Goal: Task Accomplishment & Management: Manage account settings

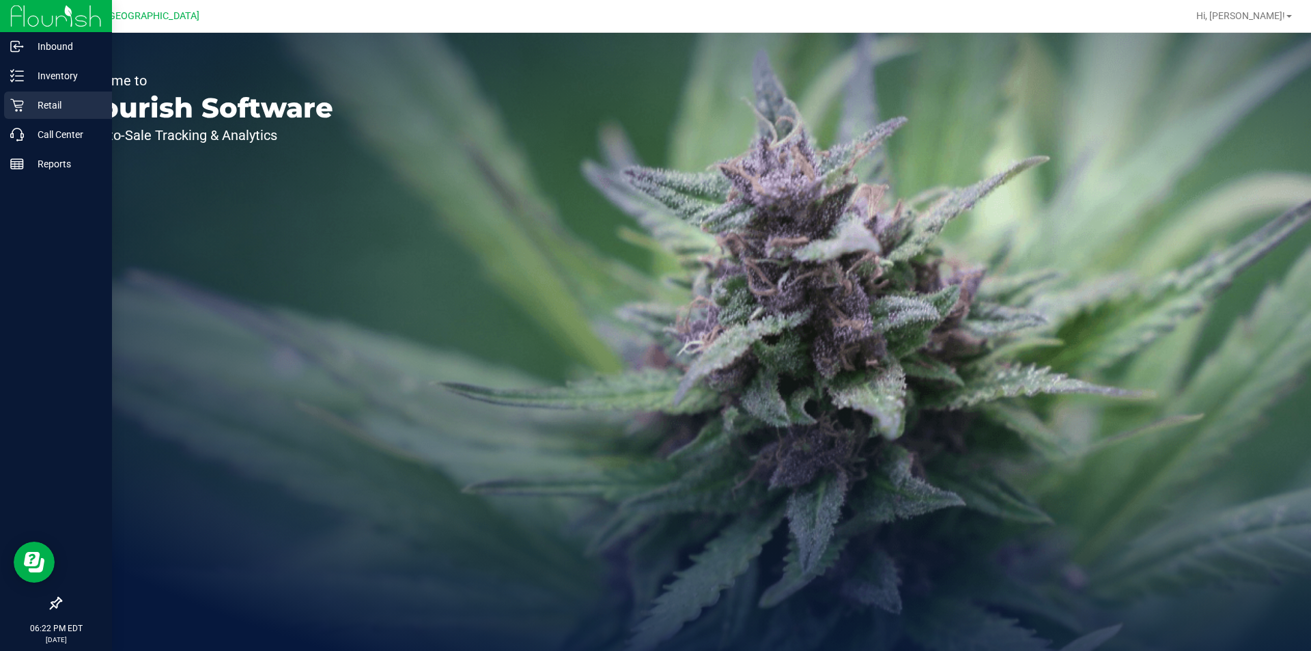
click at [43, 102] on p "Retail" at bounding box center [65, 105] width 82 height 16
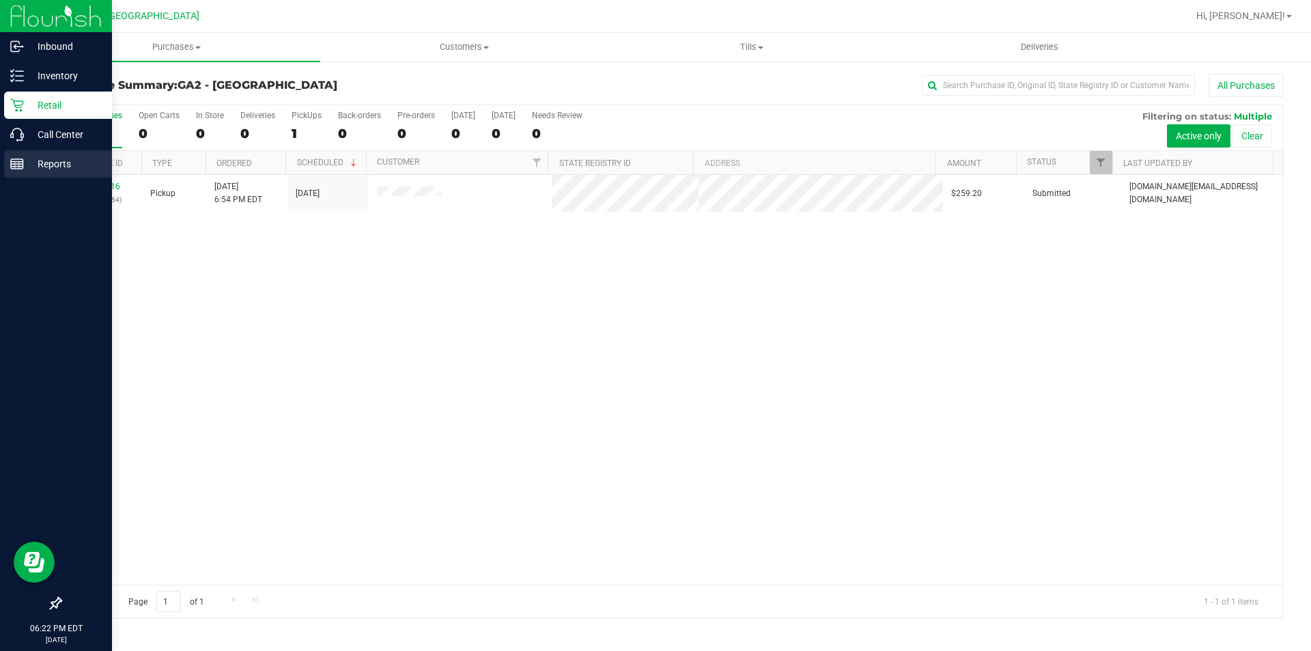
click at [48, 161] on p "Reports" at bounding box center [65, 164] width 82 height 16
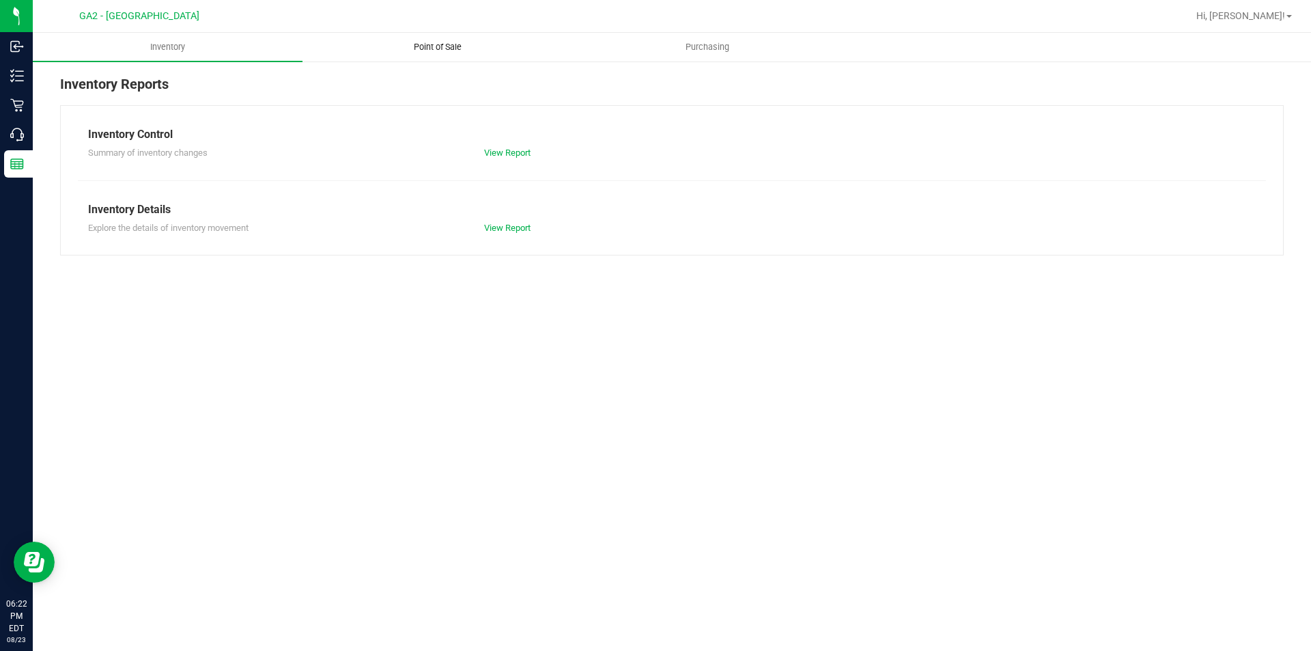
click at [446, 39] on uib-tab-heading "Point of Sale" at bounding box center [437, 46] width 268 height 27
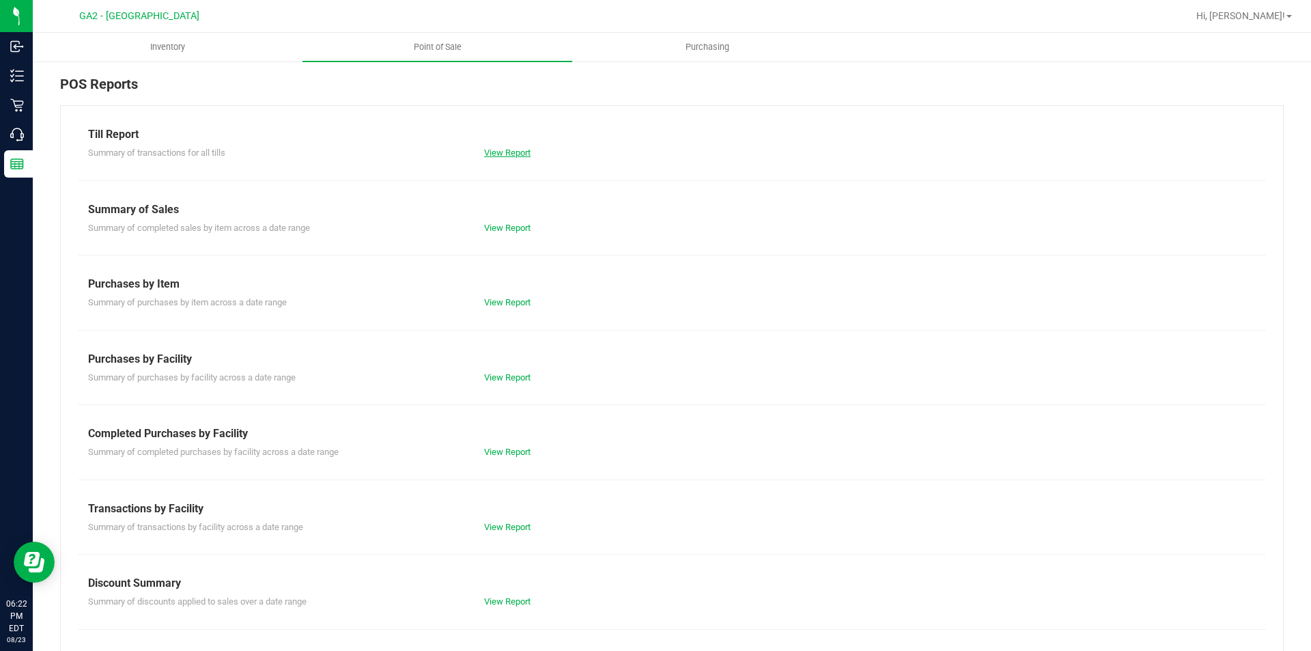
click at [505, 152] on link "View Report" at bounding box center [507, 153] width 46 height 10
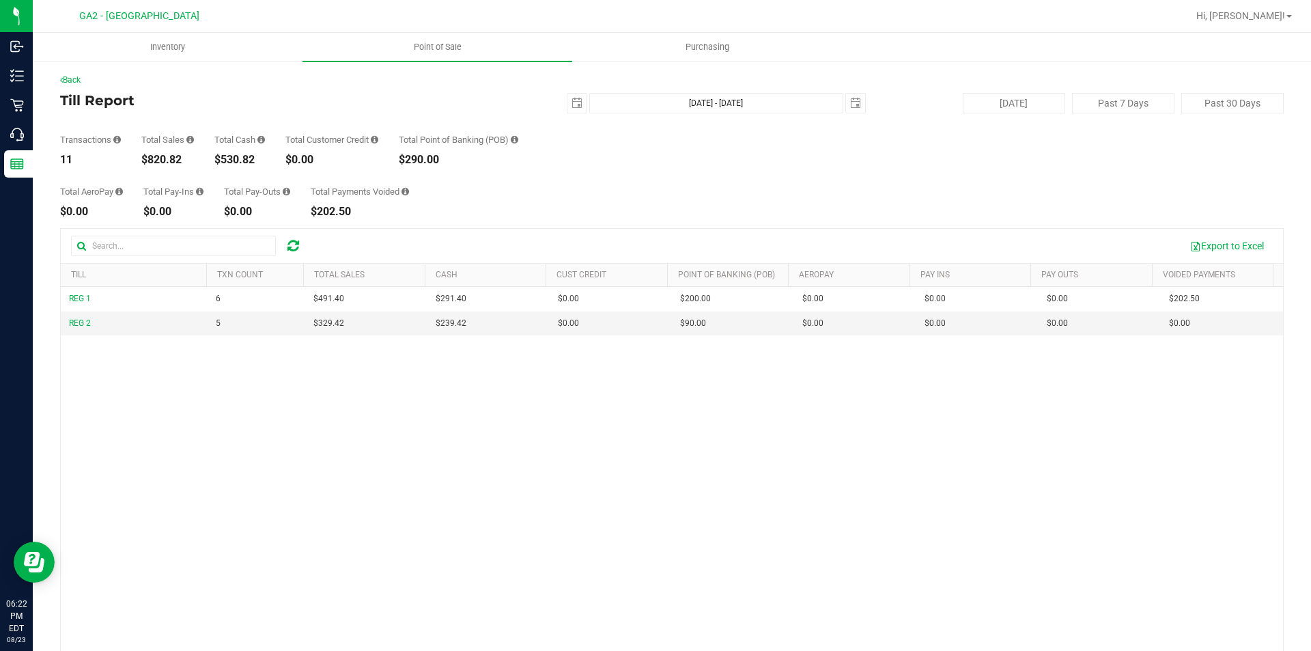
click at [602, 165] on div "Total AeroPay $0.00 Total Pay-Ins $0.00 Total Pay-Outs $0.00 Total Payments Voi…" at bounding box center [672, 191] width 1224 height 52
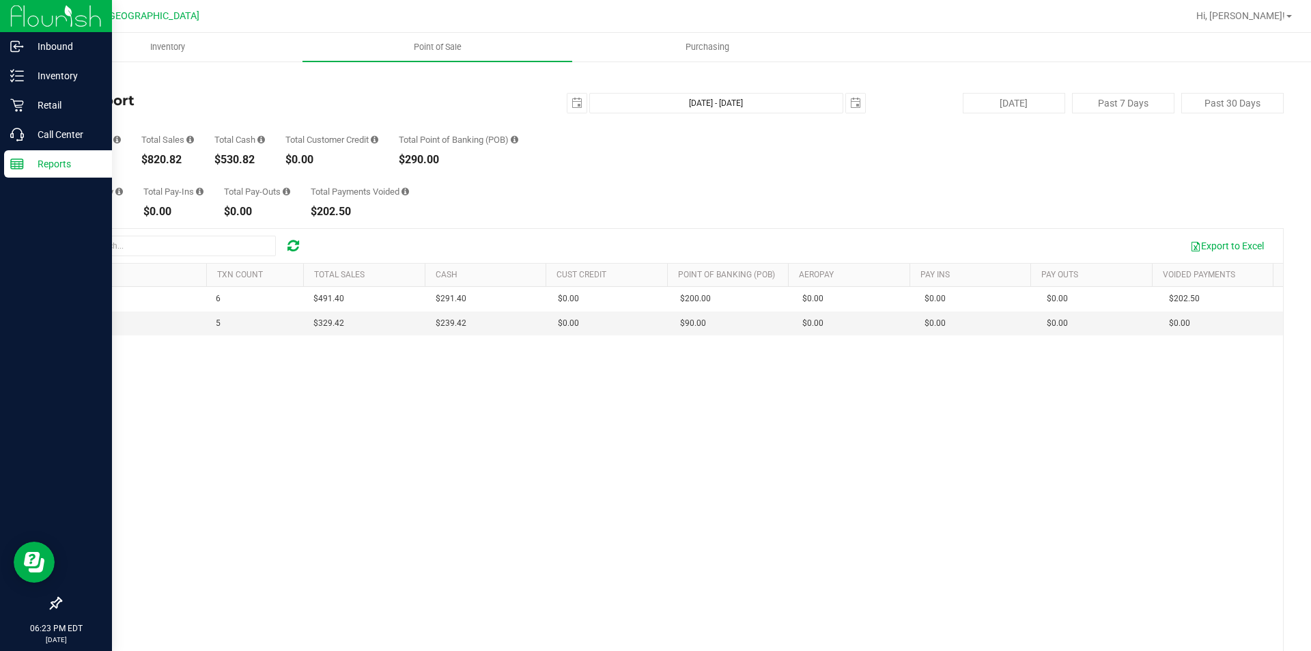
click at [53, 152] on div "Reports" at bounding box center [58, 163] width 108 height 27
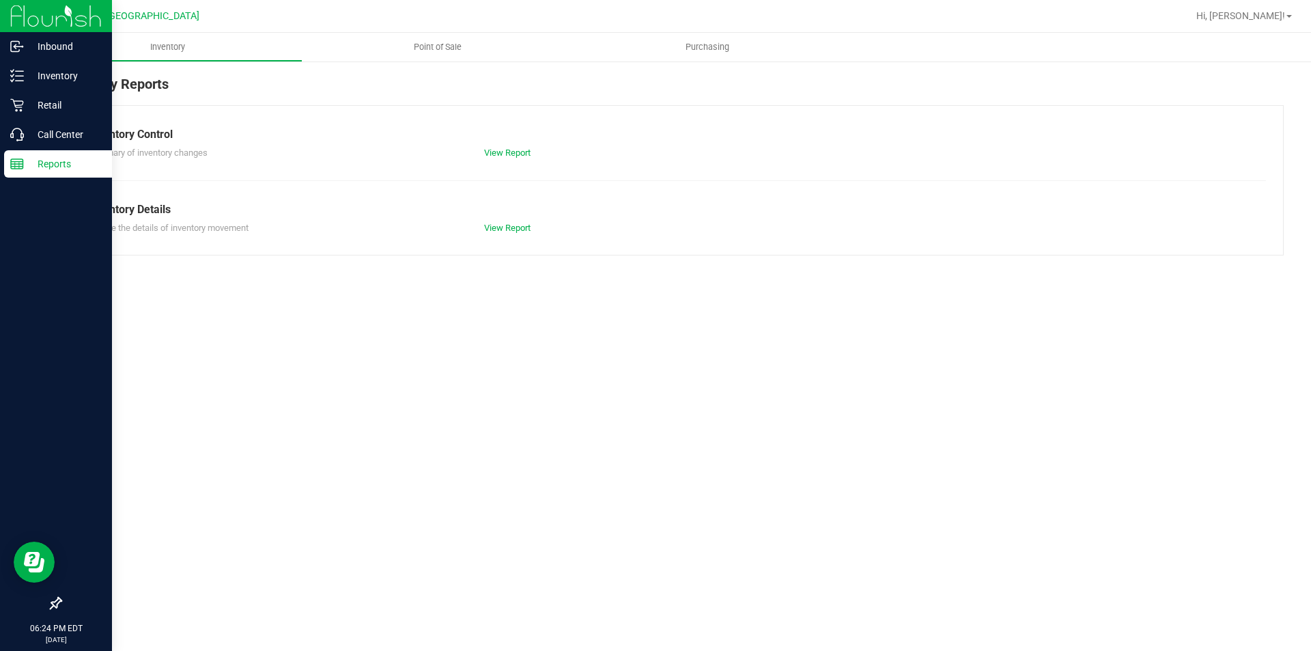
click at [76, 163] on p "Reports" at bounding box center [65, 164] width 82 height 16
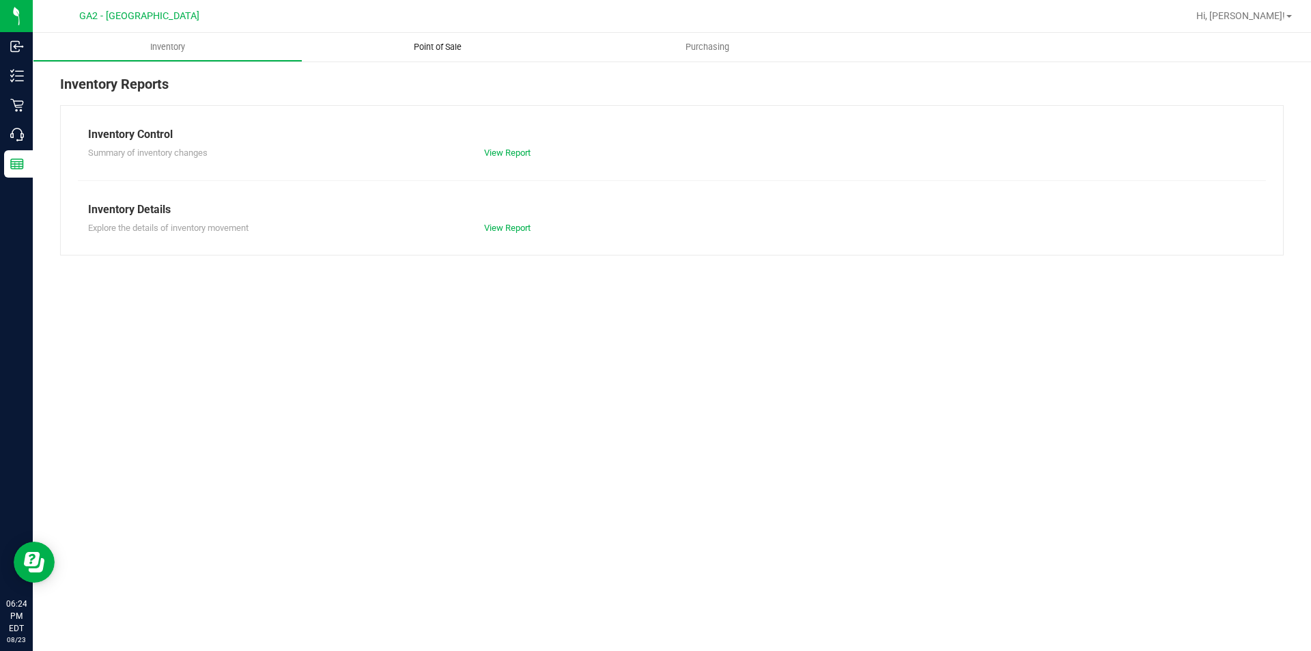
click at [438, 48] on span "Point of Sale" at bounding box center [437, 47] width 85 height 12
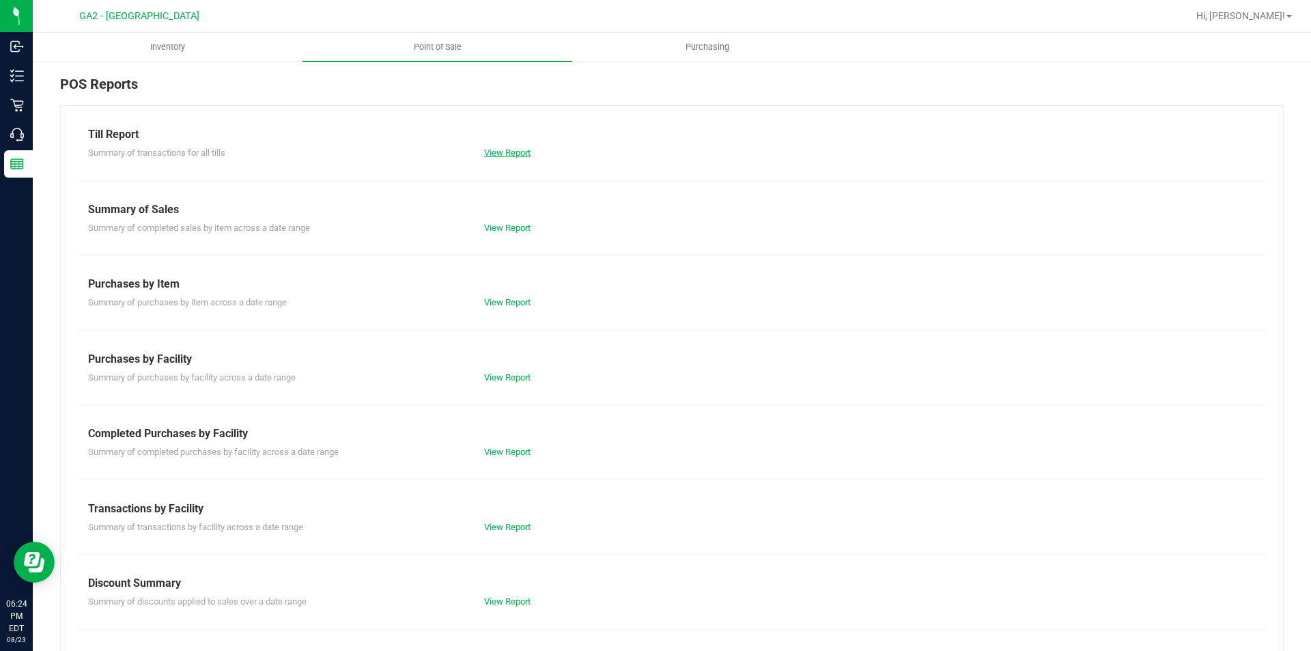
click at [516, 157] on link "View Report" at bounding box center [507, 153] width 46 height 10
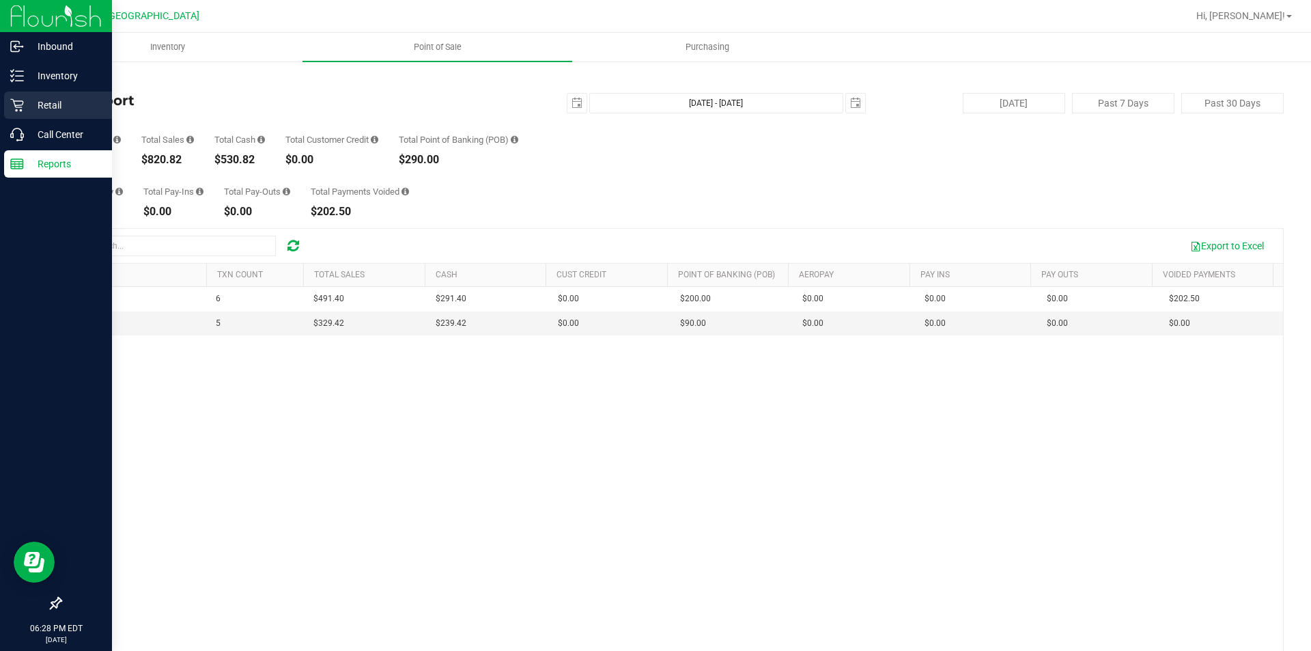
click at [56, 112] on p "Retail" at bounding box center [65, 105] width 82 height 16
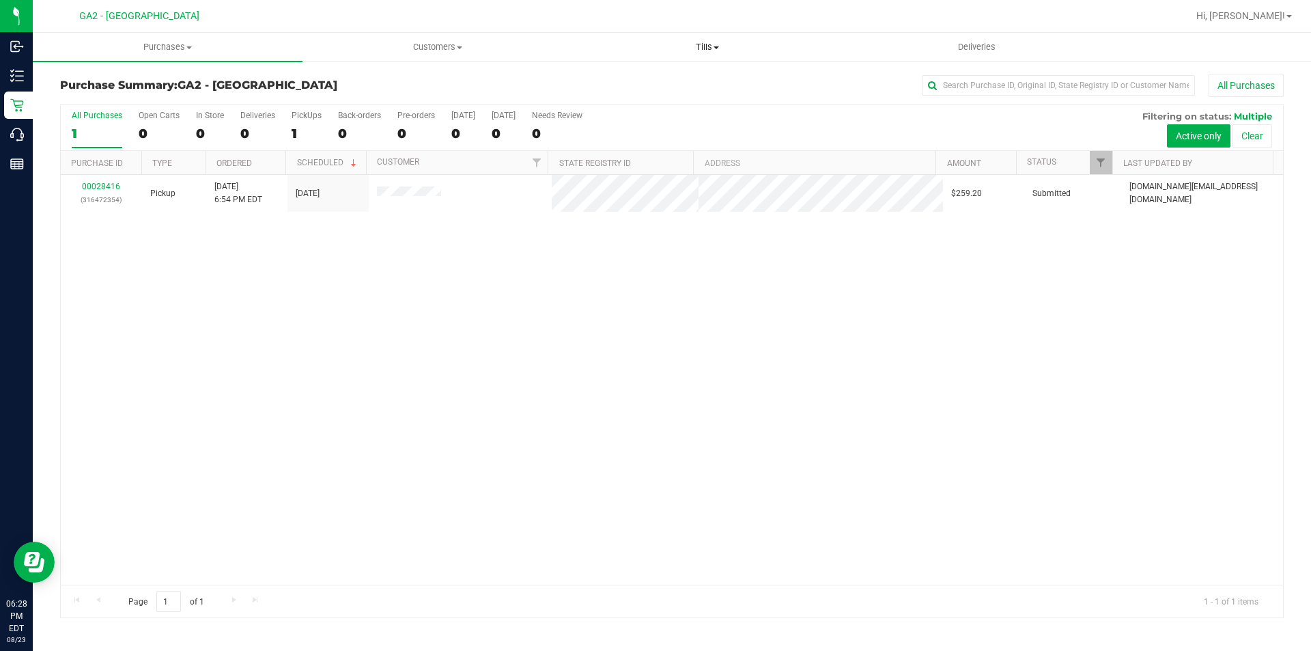
click at [706, 53] on span "Tills" at bounding box center [707, 47] width 268 height 12
click at [631, 77] on span "Manage tills" at bounding box center [618, 82] width 92 height 12
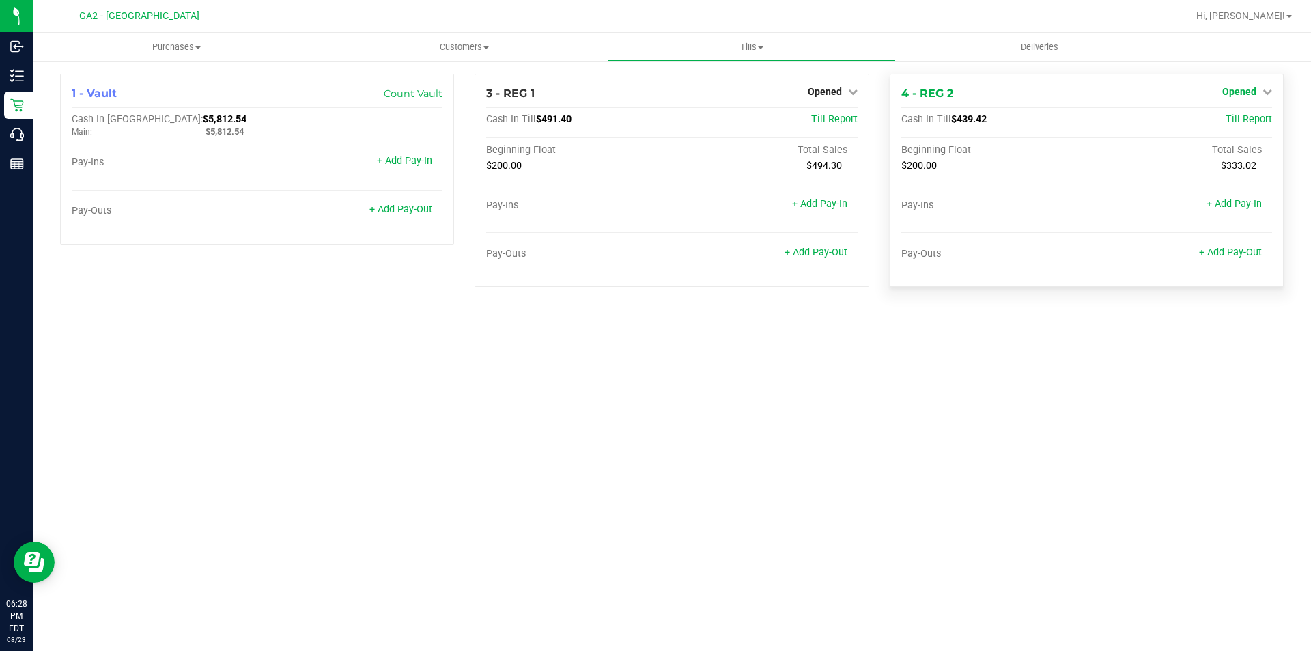
click at [1270, 91] on icon at bounding box center [1268, 92] width 10 height 10
click at [1246, 124] on link "Close Till" at bounding box center [1241, 120] width 37 height 11
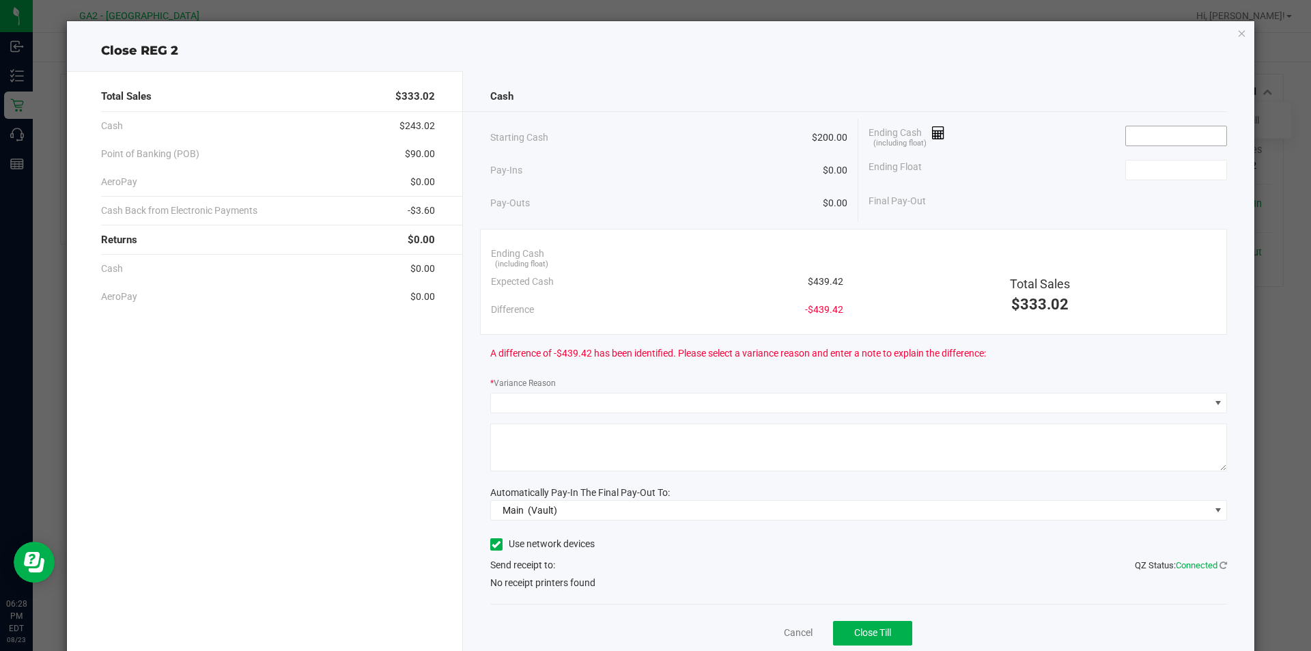
click at [1185, 137] on input at bounding box center [1176, 135] width 100 height 19
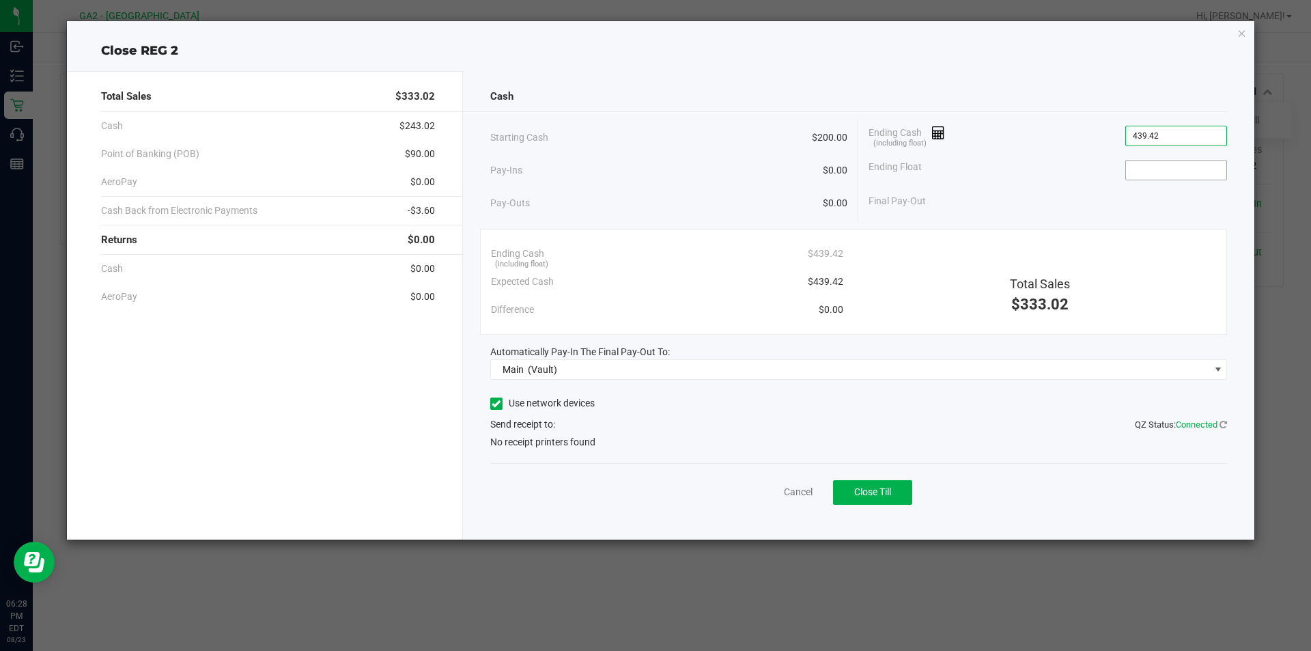
type input "$439.42"
click at [1194, 175] on input at bounding box center [1176, 170] width 100 height 19
type input "$200.00"
click at [548, 401] on label "Use network devices" at bounding box center [542, 403] width 105 height 14
click at [0, 0] on input "Use network devices" at bounding box center [0, 0] width 0 height 0
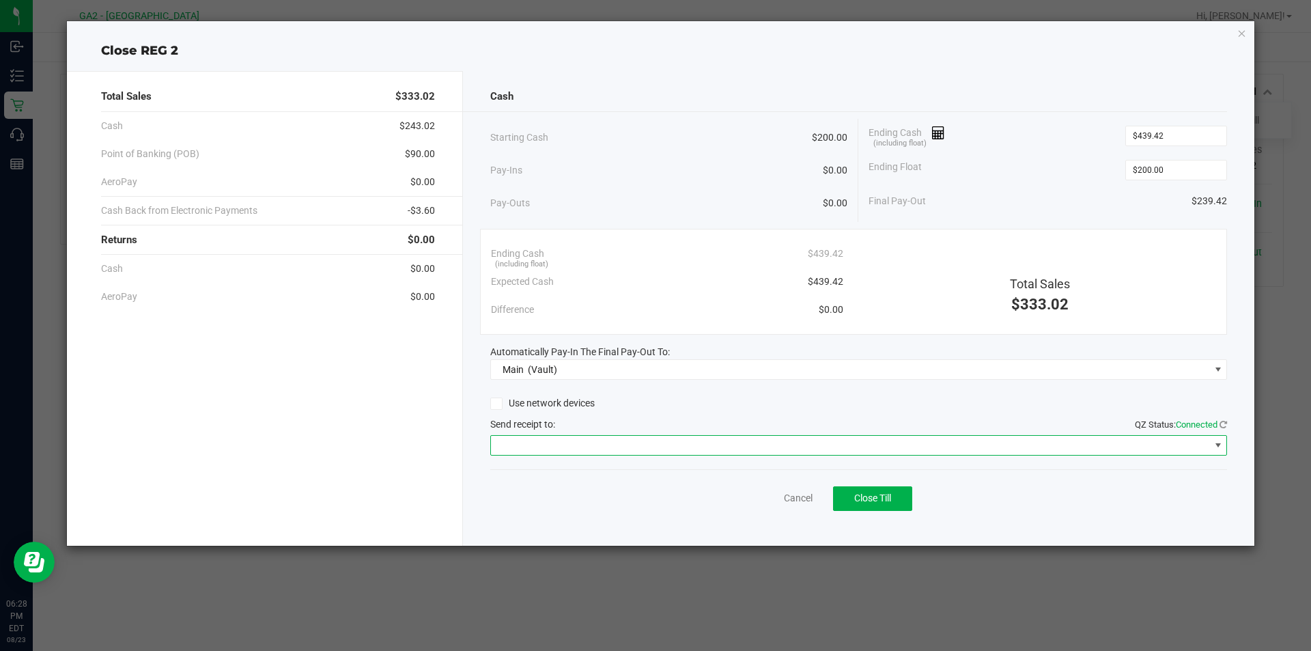
click at [560, 451] on span at bounding box center [850, 445] width 719 height 19
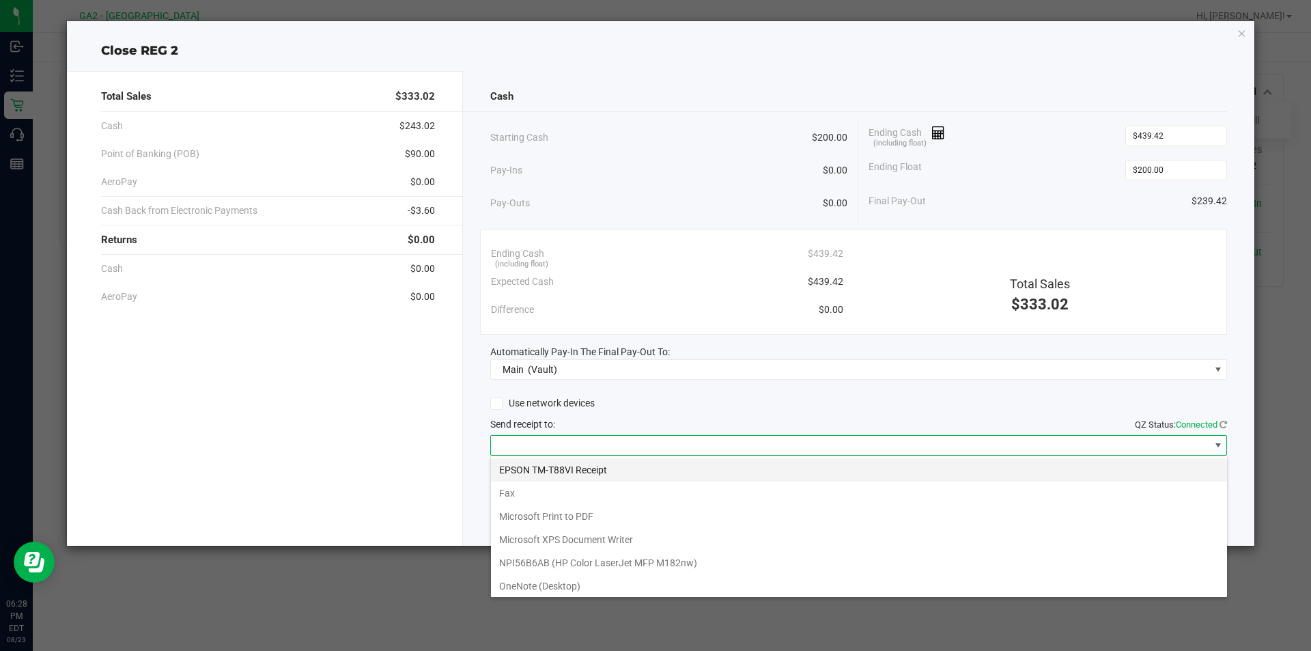
scroll to position [20, 737]
click at [563, 466] on Receipt "EPSON TM-T88VI Receipt" at bounding box center [859, 469] width 736 height 23
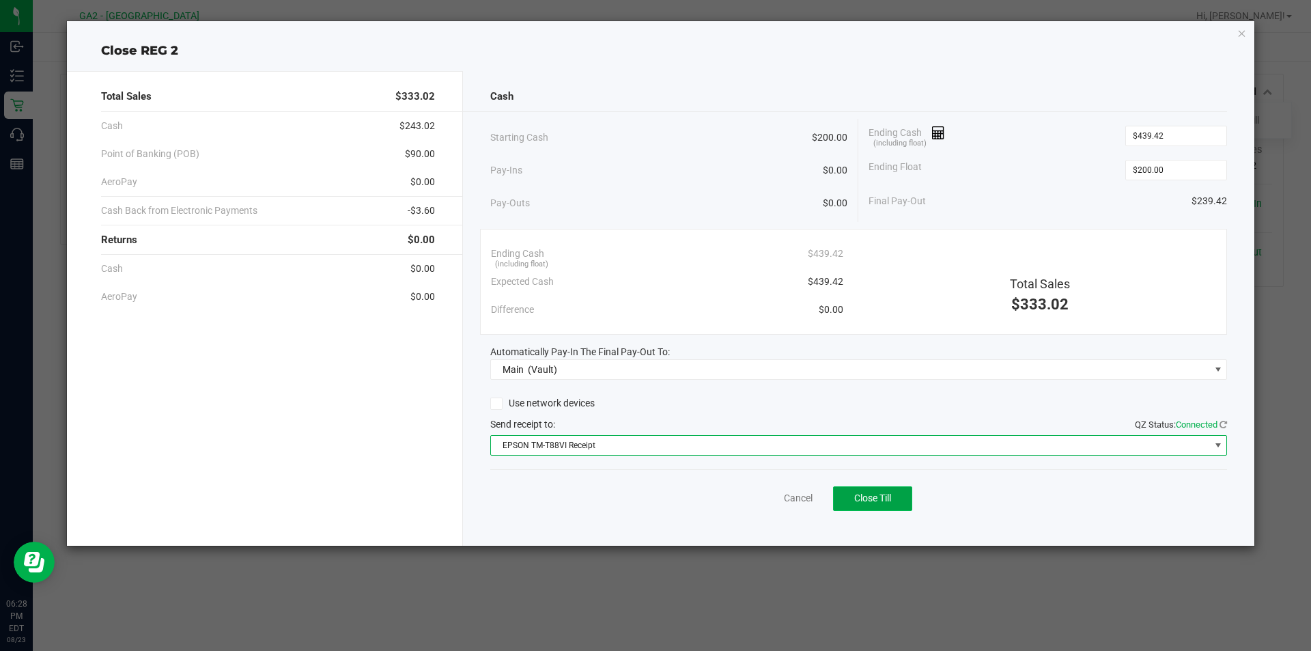
click at [902, 501] on button "Close Till" at bounding box center [872, 498] width 79 height 25
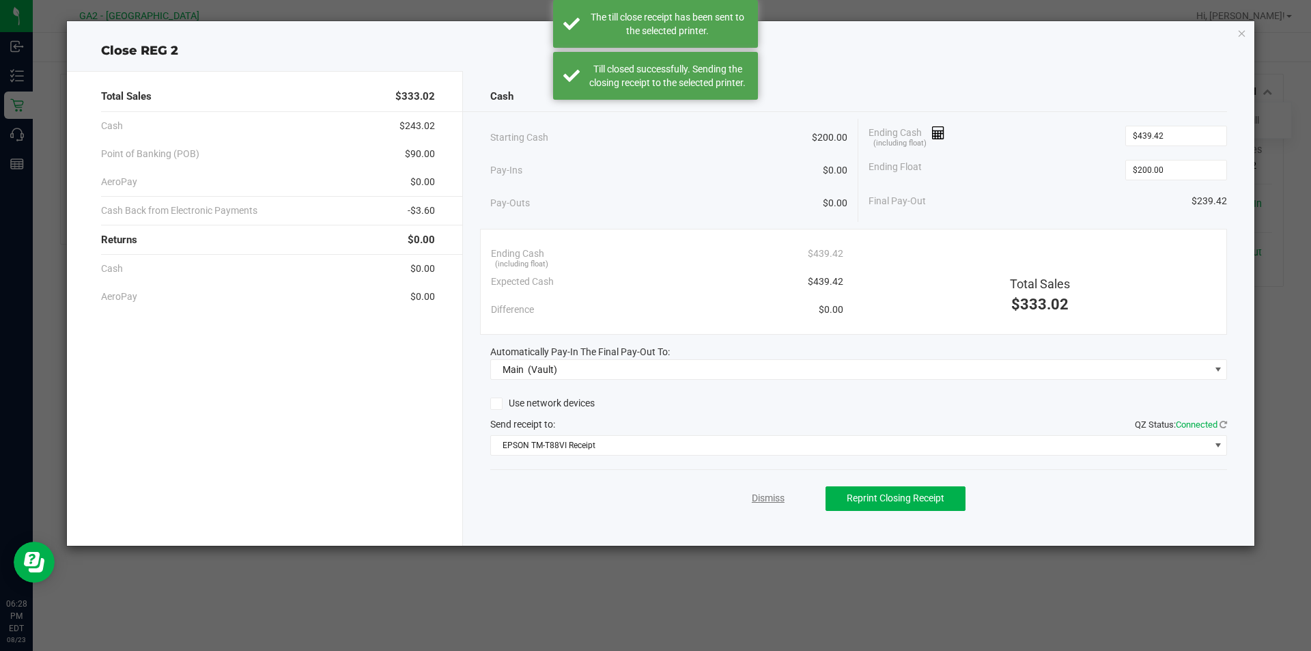
click at [770, 498] on link "Dismiss" at bounding box center [768, 498] width 33 height 14
